Goal: Information Seeking & Learning: Check status

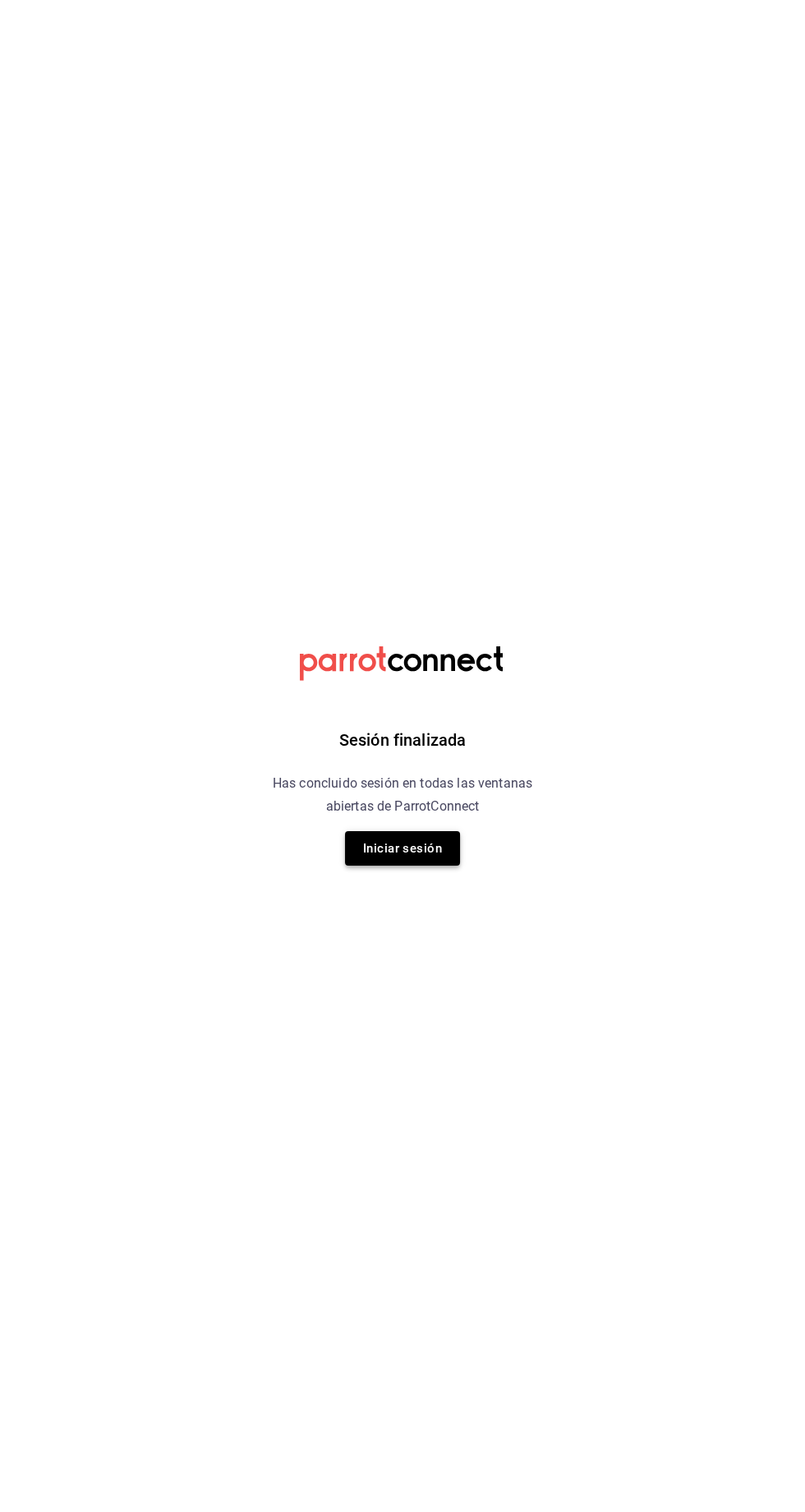
click at [428, 866] on button "Iniciar sesión" at bounding box center [402, 849] width 115 height 35
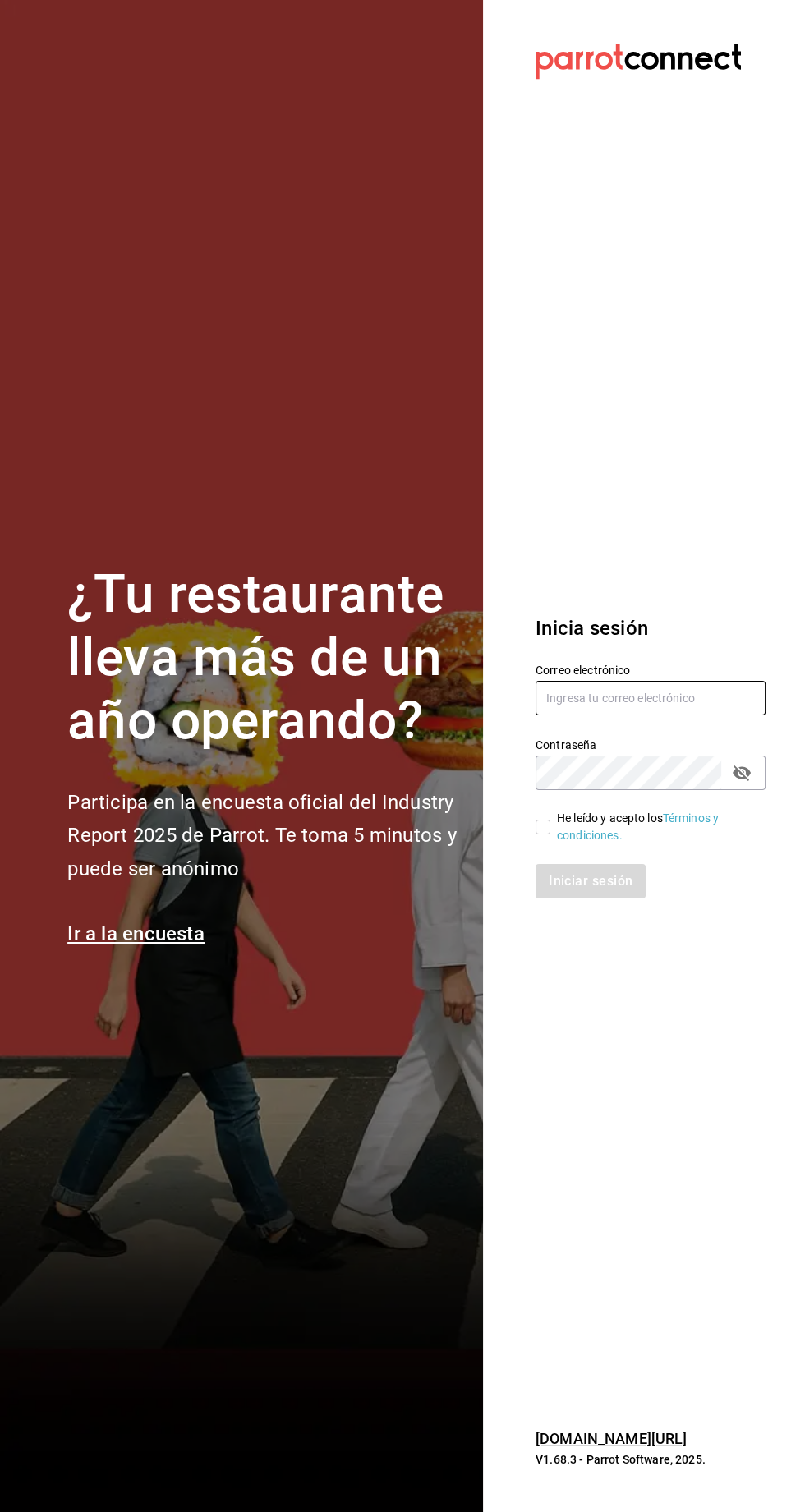
click at [658, 716] on input "text" at bounding box center [650, 698] width 230 height 35
type input "[EMAIL_ADDRESS][DOMAIN_NAME]"
click at [535, 834] on input "He leído y acepto los Términos y condiciones." at bounding box center [542, 826] width 15 height 15
checkbox input "true"
click at [592, 898] on button "Iniciar sesión" at bounding box center [590, 882] width 112 height 35
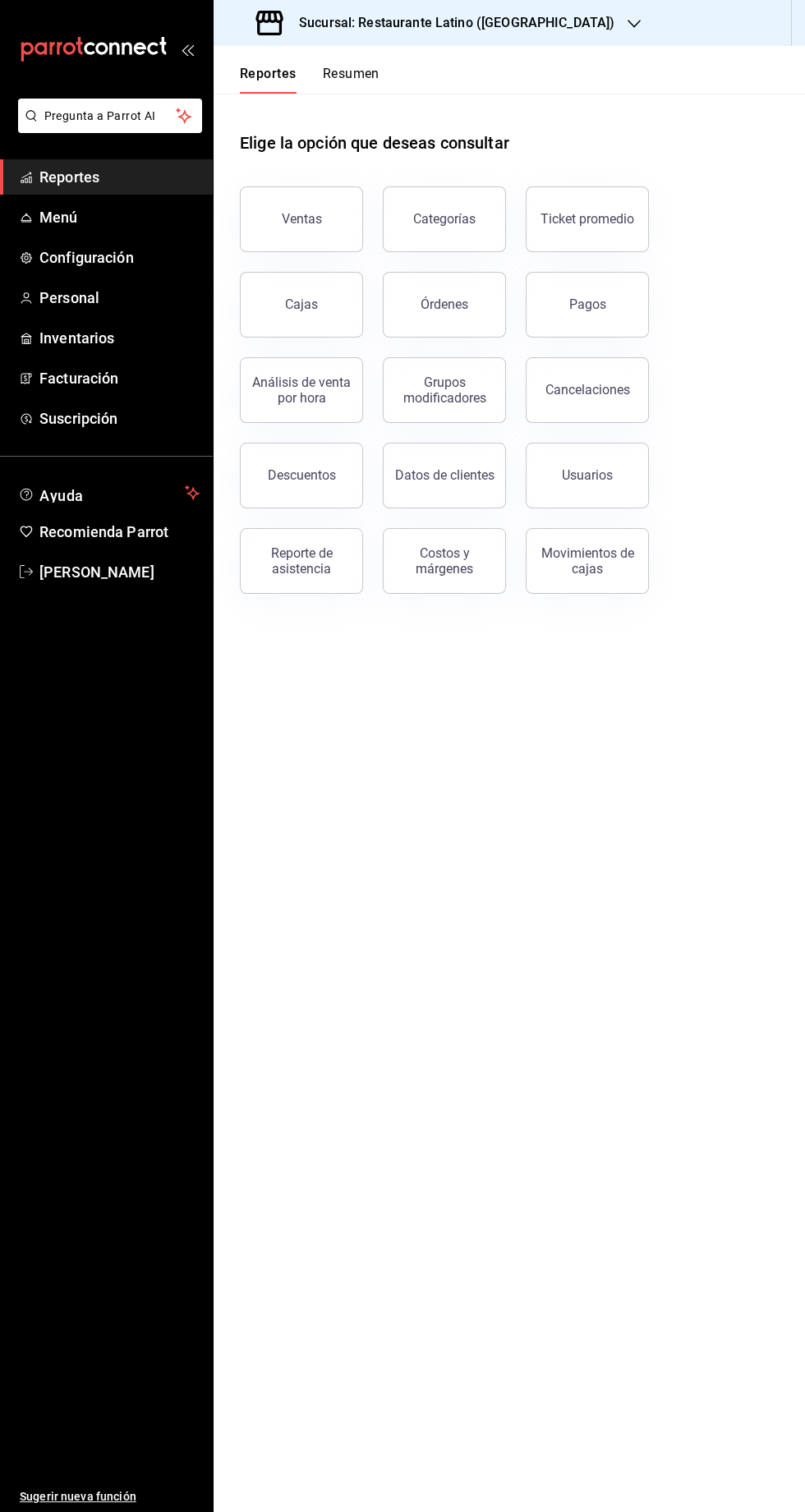
click at [480, 22] on h3 "Sucursal: Restaurante Latino ([GEOGRAPHIC_DATA])" at bounding box center [450, 23] width 328 height 19
click at [337, 80] on button "Resumen" at bounding box center [351, 80] width 56 height 28
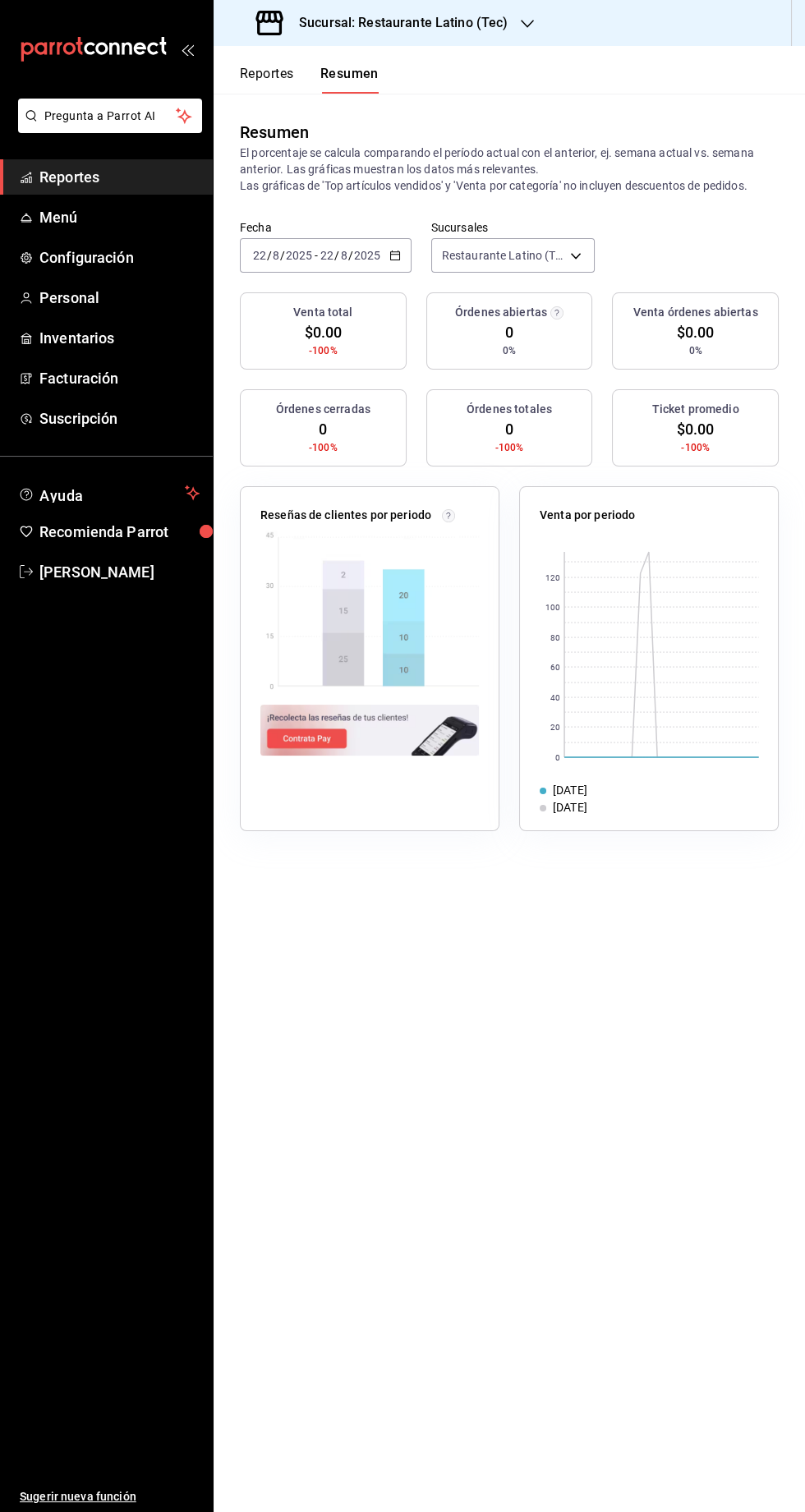
click at [397, 251] on \(Stroke\) "button" at bounding box center [397, 251] width 1 height 1
click at [300, 491] on span "Rango de fechas" at bounding box center [317, 490] width 127 height 17
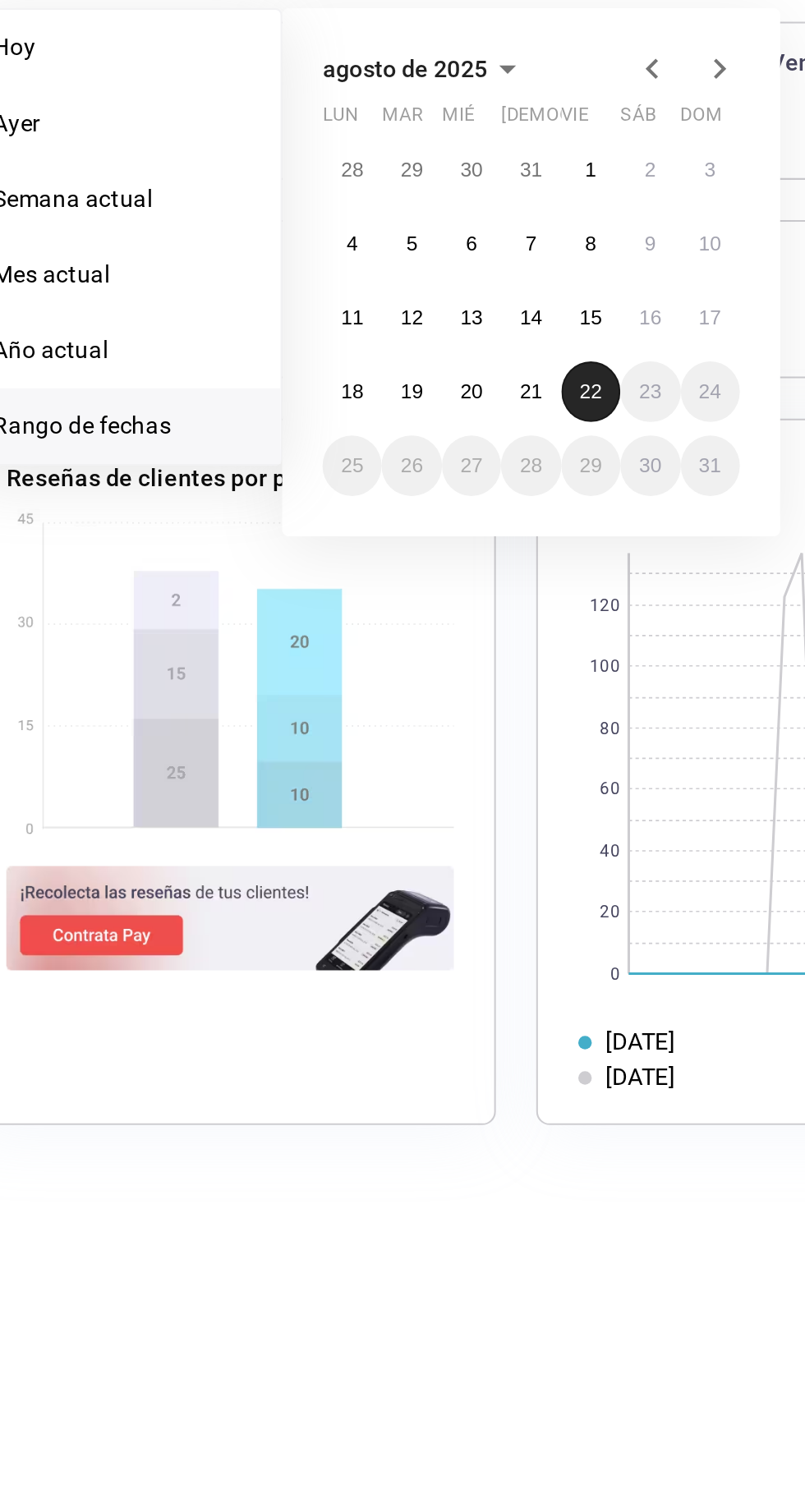
click at [537, 473] on button "22" at bounding box center [546, 473] width 29 height 29
click at [541, 472] on abbr "22" at bounding box center [546, 473] width 11 height 12
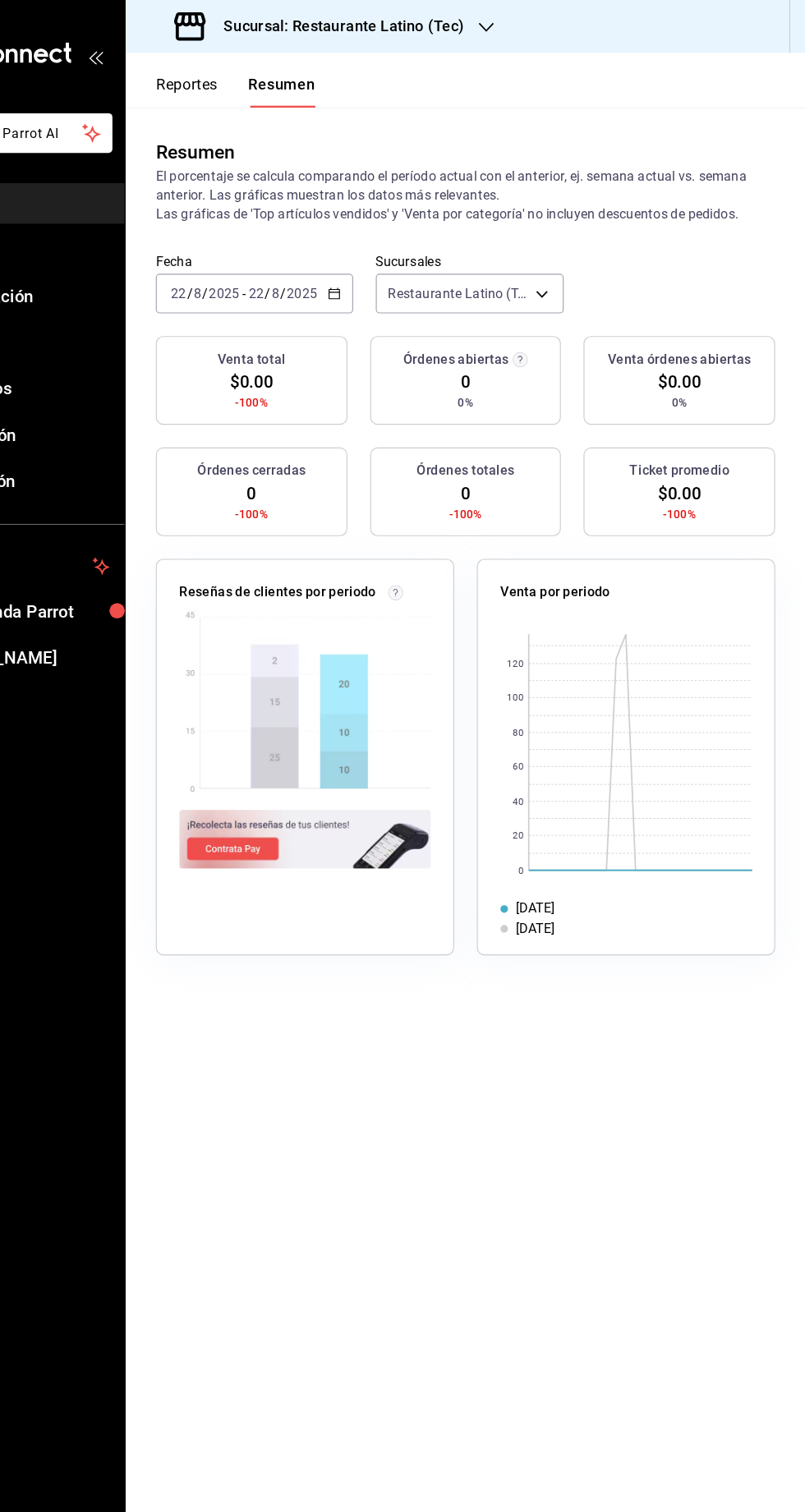
click at [465, 37] on div "Sucursal: Restaurante Latino (Tec)" at bounding box center [383, 22] width 314 height 46
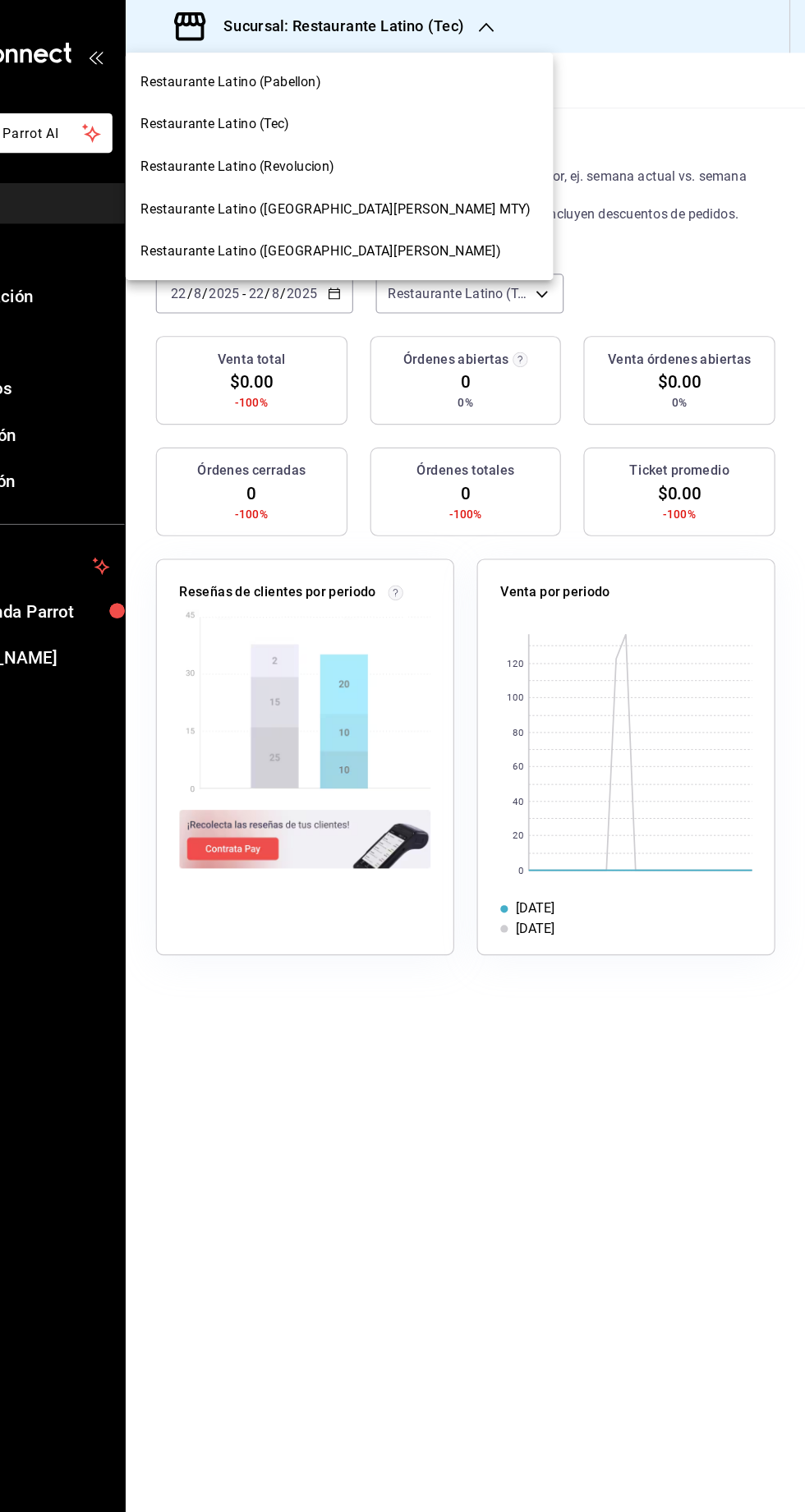
click at [368, 187] on span "Restaurante Latino ([GEOGRAPHIC_DATA][PERSON_NAME] MTY)" at bounding box center [395, 182] width 339 height 17
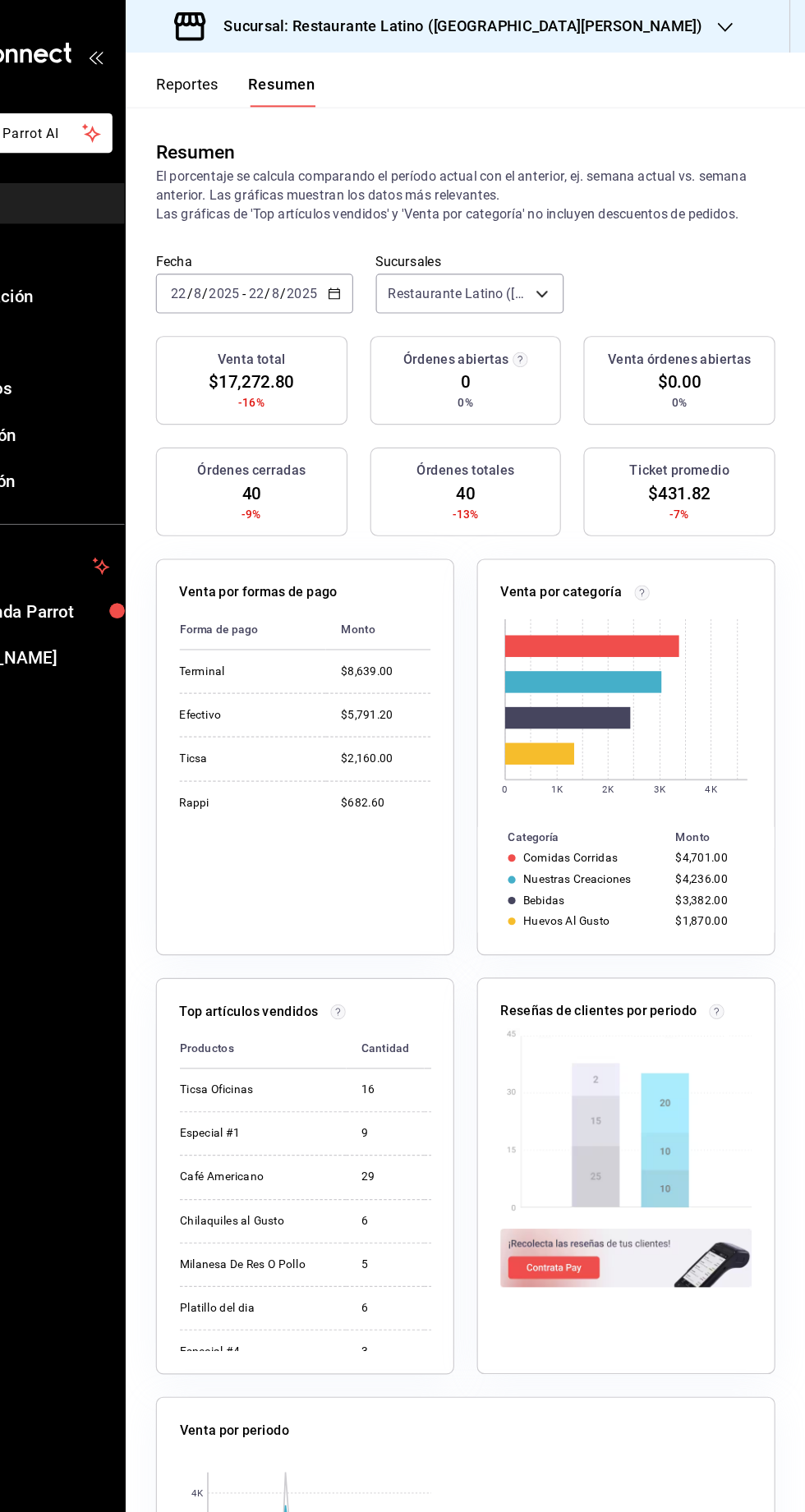
click at [542, 36] on div "Sucursal: Restaurante Latino ([GEOGRAPHIC_DATA][PERSON_NAME])" at bounding box center [486, 22] width 521 height 46
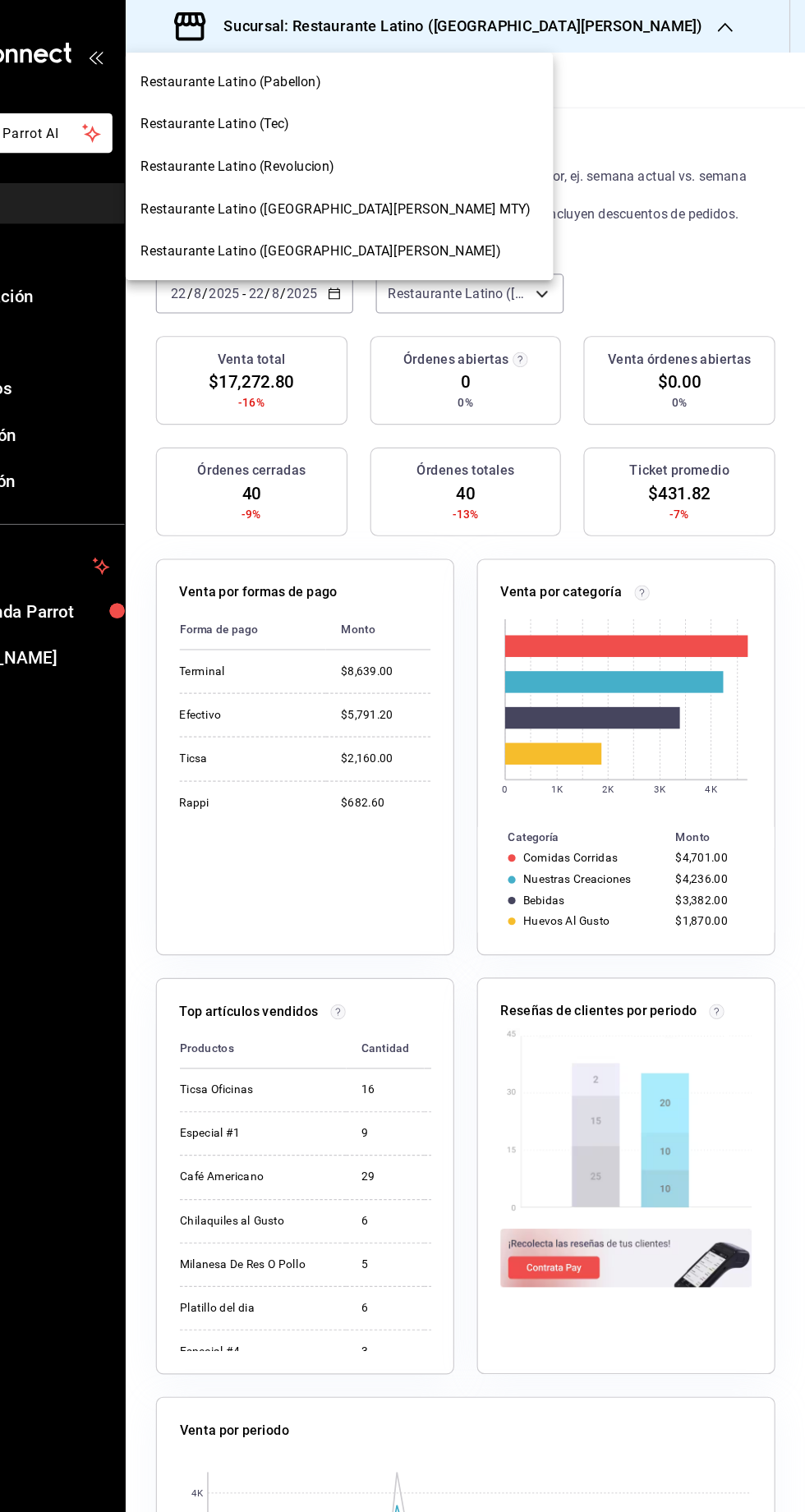
click at [328, 127] on div "Restaurante Latino (Revolucion)" at bounding box center [399, 145] width 372 height 37
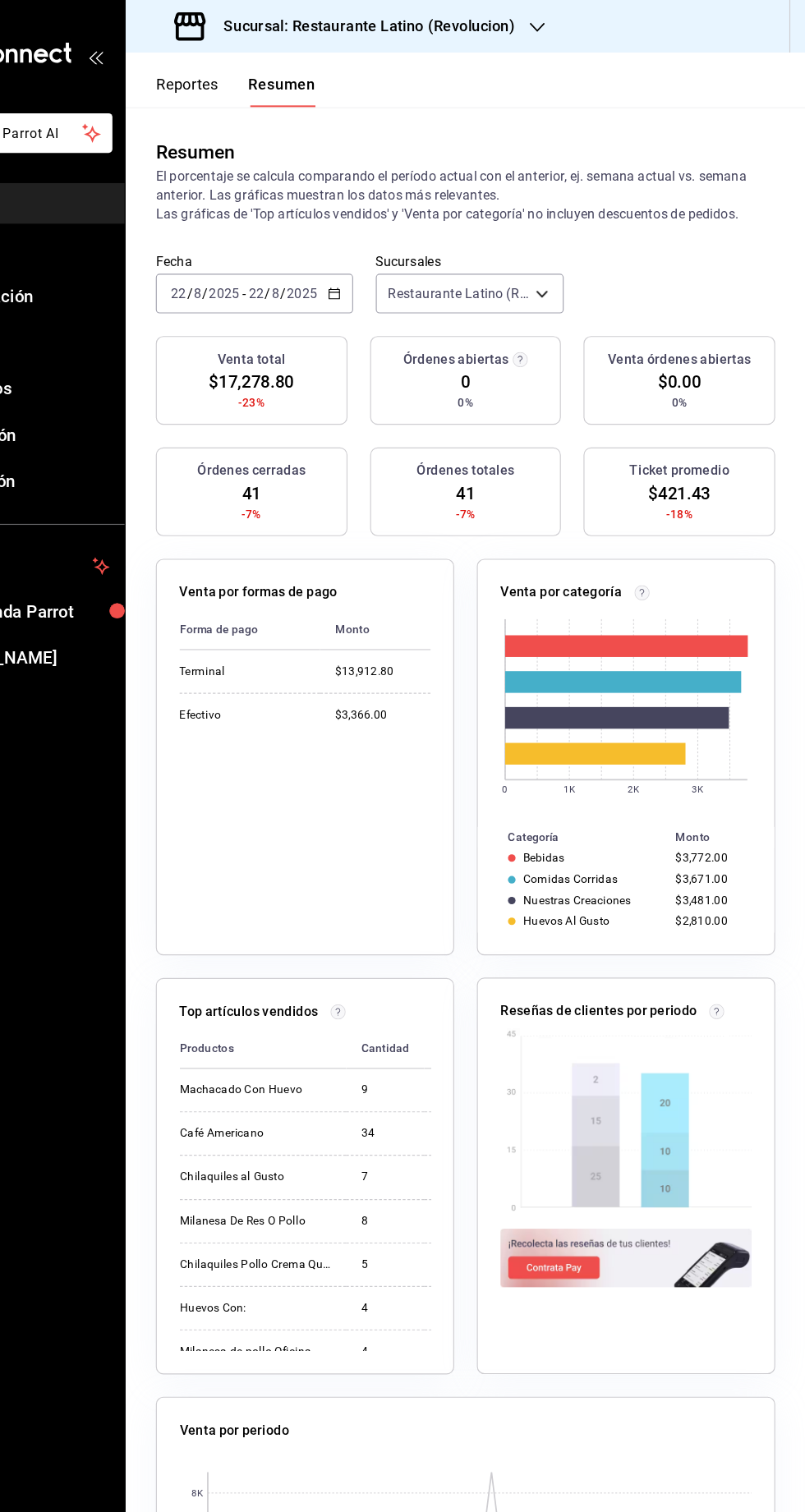
click at [493, 31] on h3 "Sucursal: Restaurante Latino (Revolucion)" at bounding box center [419, 23] width 266 height 19
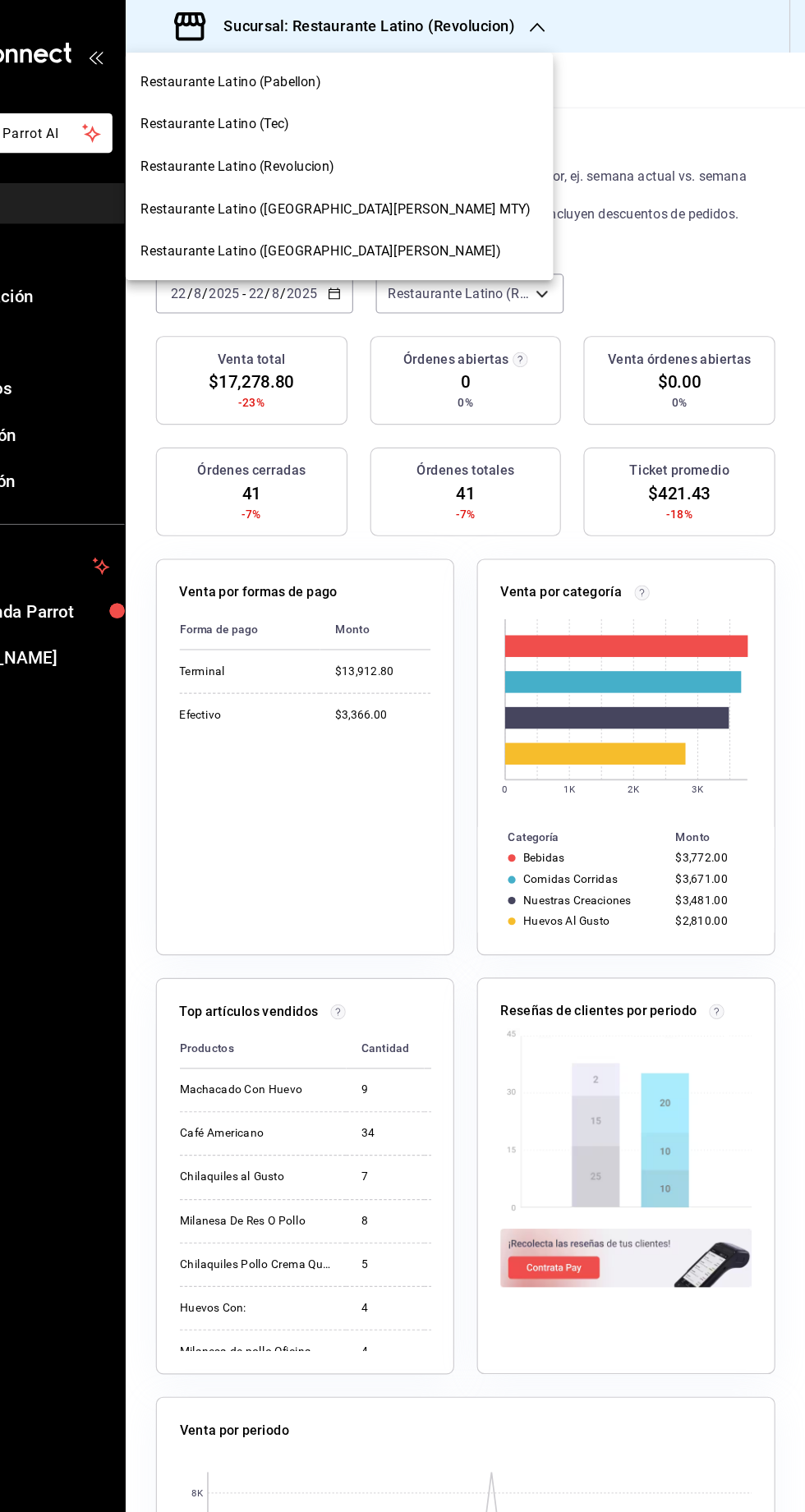
click at [348, 182] on span "Restaurante Latino ([GEOGRAPHIC_DATA][PERSON_NAME] MTY)" at bounding box center [395, 182] width 339 height 17
